Goal: Task Accomplishment & Management: Complete application form

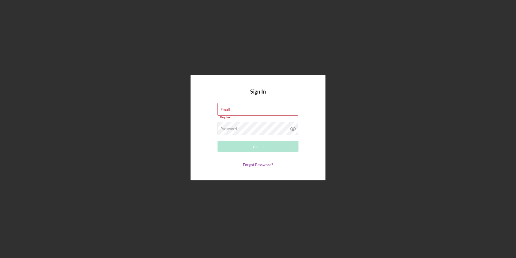
click at [180, 20] on div "Sign In Email Required Password Required Sign In Forgot Password?" at bounding box center [258, 127] width 511 height 255
click at [231, 108] on div "Email Required" at bounding box center [258, 111] width 81 height 16
type input "[EMAIL_ADDRESS][DOMAIN_NAME]"
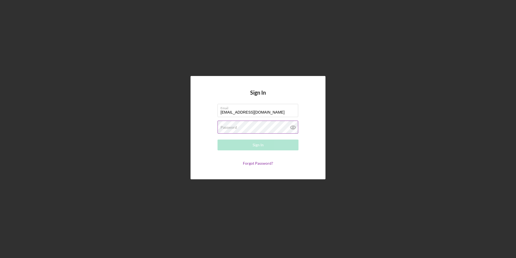
click at [236, 129] on label "Password" at bounding box center [229, 127] width 16 height 4
click at [218, 139] on button "Sign In" at bounding box center [258, 144] width 81 height 11
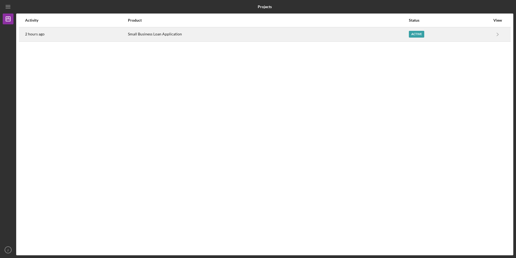
click at [328, 31] on div "Small Business Loan Application" at bounding box center [268, 35] width 281 height 14
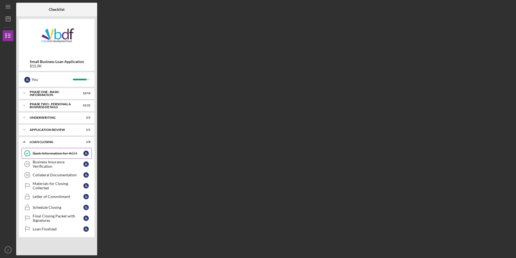
click at [51, 154] on div "Bank Information for ACH" at bounding box center [58, 153] width 51 height 4
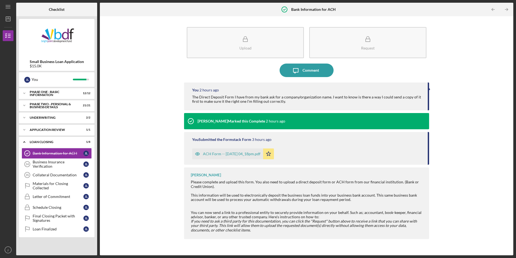
click at [0, 257] on nordpass-portal at bounding box center [0, 258] width 0 height 0
click at [41, 168] on div "Business Insurance Verification" at bounding box center [58, 164] width 51 height 9
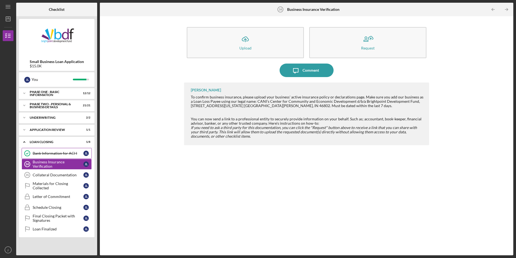
click at [50, 157] on link "Bank Information for ACH Bank Information for ACH [PERSON_NAME]" at bounding box center [57, 153] width 70 height 11
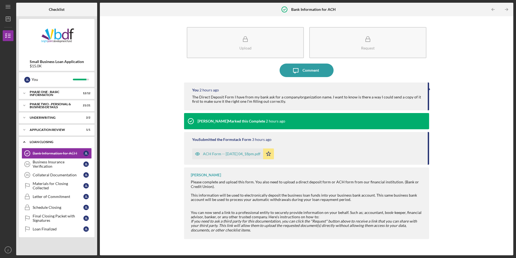
click at [56, 143] on div "Loan Closing" at bounding box center [59, 141] width 58 height 3
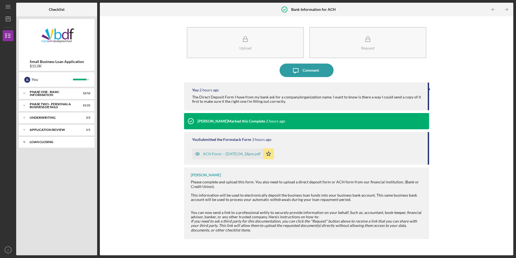
click at [48, 139] on div "Icon/Expander Loan Closing 1 / 8" at bounding box center [57, 141] width 76 height 11
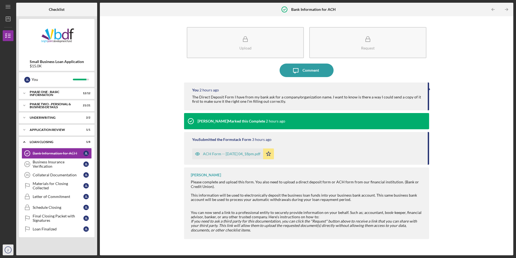
click at [9, 253] on icon "jl" at bounding box center [8, 250] width 11 height 14
click at [16, 239] on link "Logout" at bounding box center [32, 236] width 59 height 11
